Goal: Task Accomplishment & Management: Manage account settings

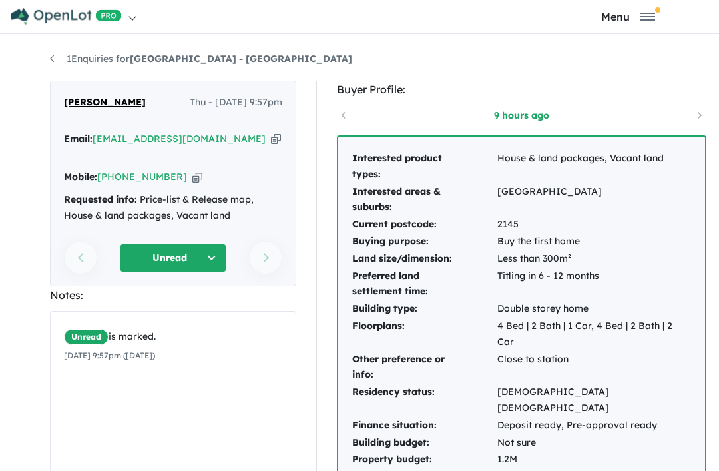
click at [657, 13] on span "Toggle navigation" at bounding box center [657, 9] width 5 height 5
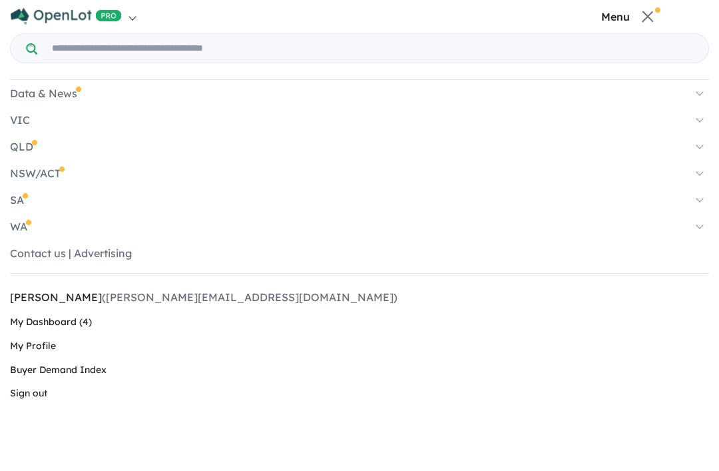
click at [620, 17] on span "Menu" at bounding box center [615, 17] width 29 height 0
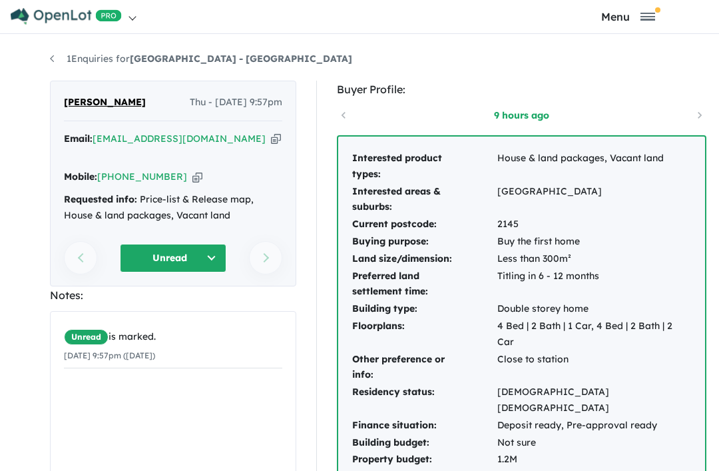
click at [650, 22] on button "Menu" at bounding box center [628, 16] width 175 height 13
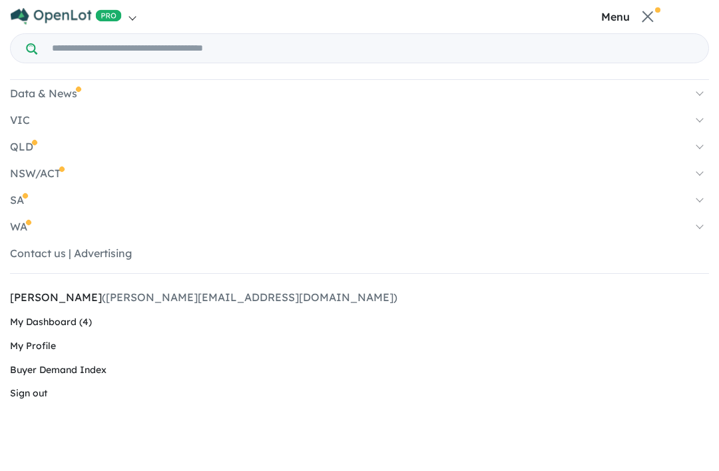
click at [33, 351] on link "My Profile" at bounding box center [359, 346] width 699 height 24
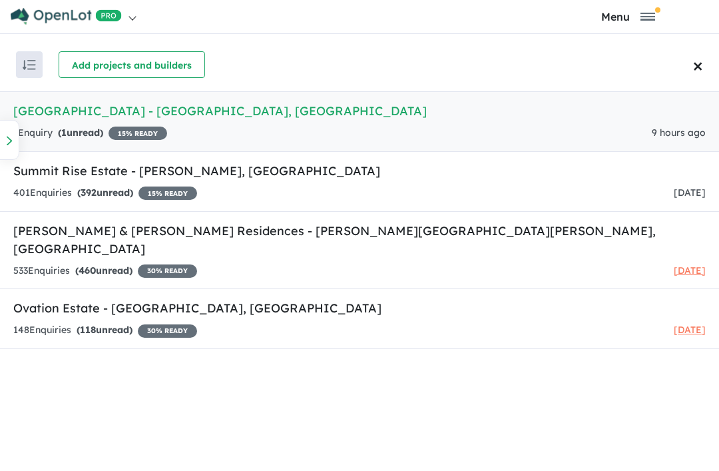
click at [625, 17] on span "Menu" at bounding box center [615, 17] width 29 height 0
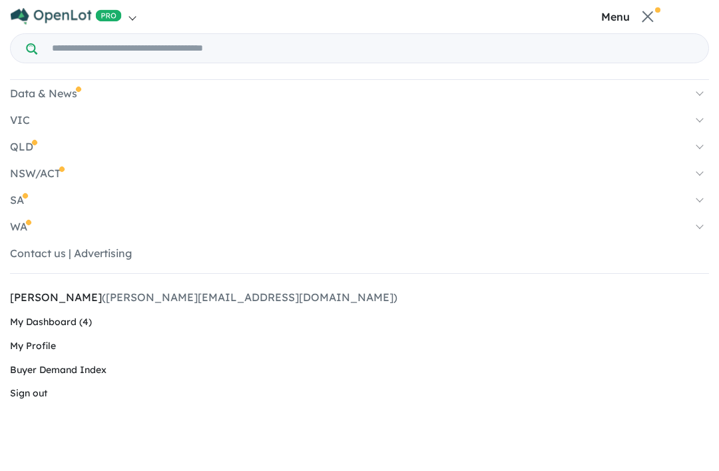
click at [43, 351] on link "My Profile" at bounding box center [359, 346] width 699 height 24
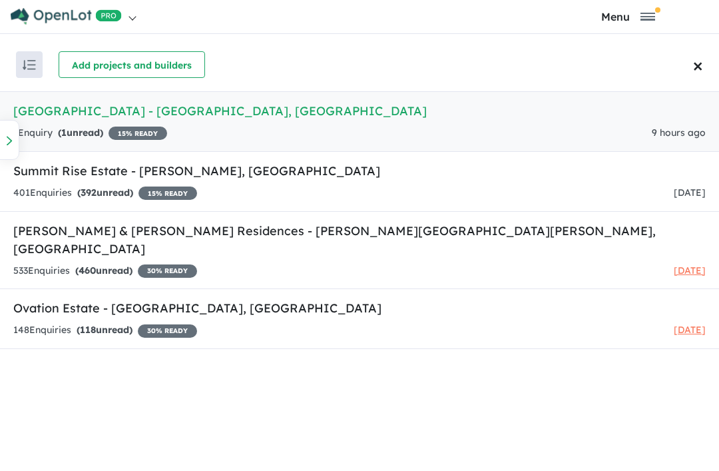
click at [647, 14] on span "Toggle navigation" at bounding box center [647, 13] width 15 height 1
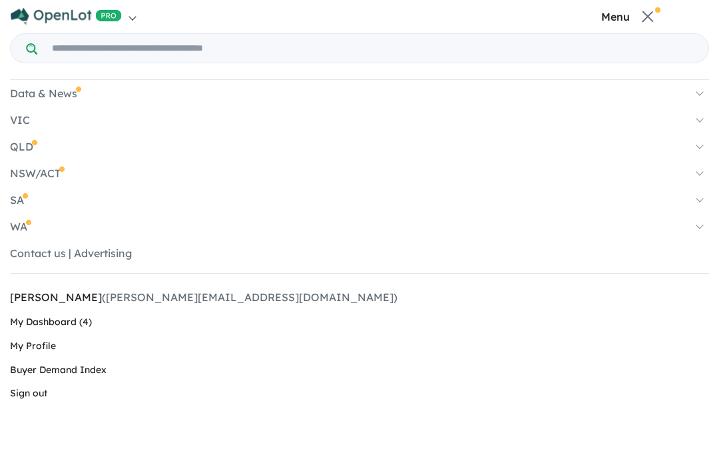
click at [653, 22] on span "Toggle navigation" at bounding box center [647, 16] width 11 height 11
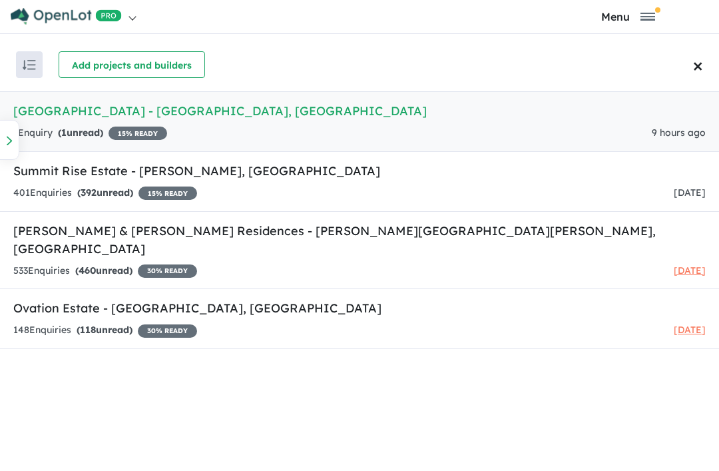
click at [19, 61] on button "button" at bounding box center [29, 64] width 27 height 27
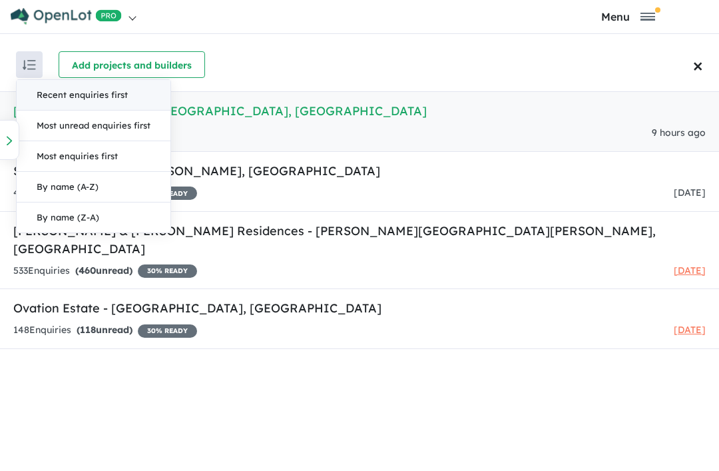
click at [632, 61] on div "Add projects and builders" at bounding box center [389, 64] width 660 height 27
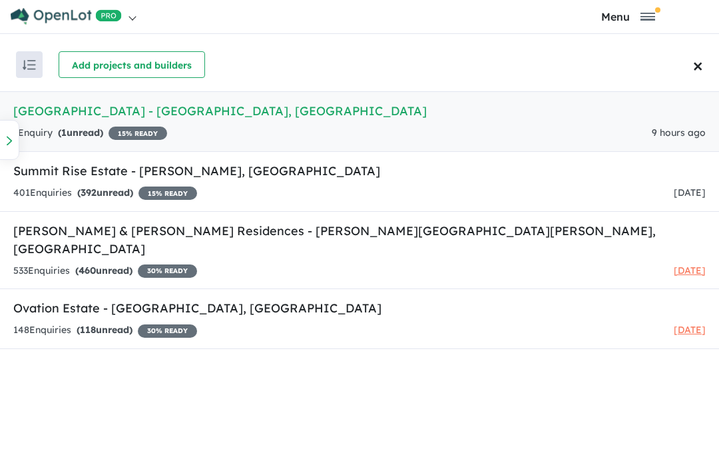
click at [664, 6] on nav "Homepage My Dashboard (4) Buyer Demand Index Suburb/Council Report Sales Traini…" at bounding box center [359, 16] width 699 height 33
click at [652, 18] on span "Toggle navigation" at bounding box center [647, 17] width 15 height 8
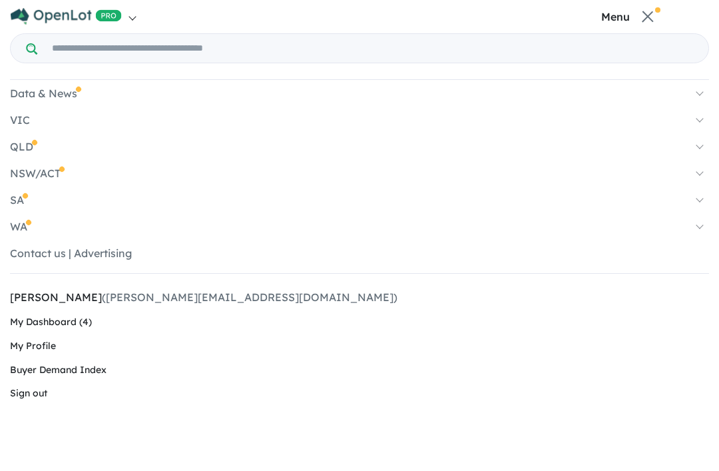
click at [31, 397] on link "Sign out" at bounding box center [359, 393] width 699 height 24
